Goal: Task Accomplishment & Management: Manage account settings

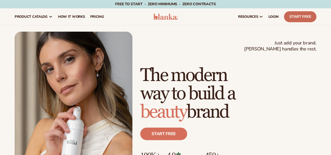
click at [294, 19] on link "Start Free" at bounding box center [300, 16] width 32 height 11
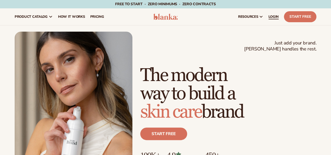
click at [276, 19] on span "LOGIN" at bounding box center [274, 17] width 10 height 4
click at [276, 16] on span "LOGIN" at bounding box center [274, 17] width 10 height 4
